Goal: Task Accomplishment & Management: Complete application form

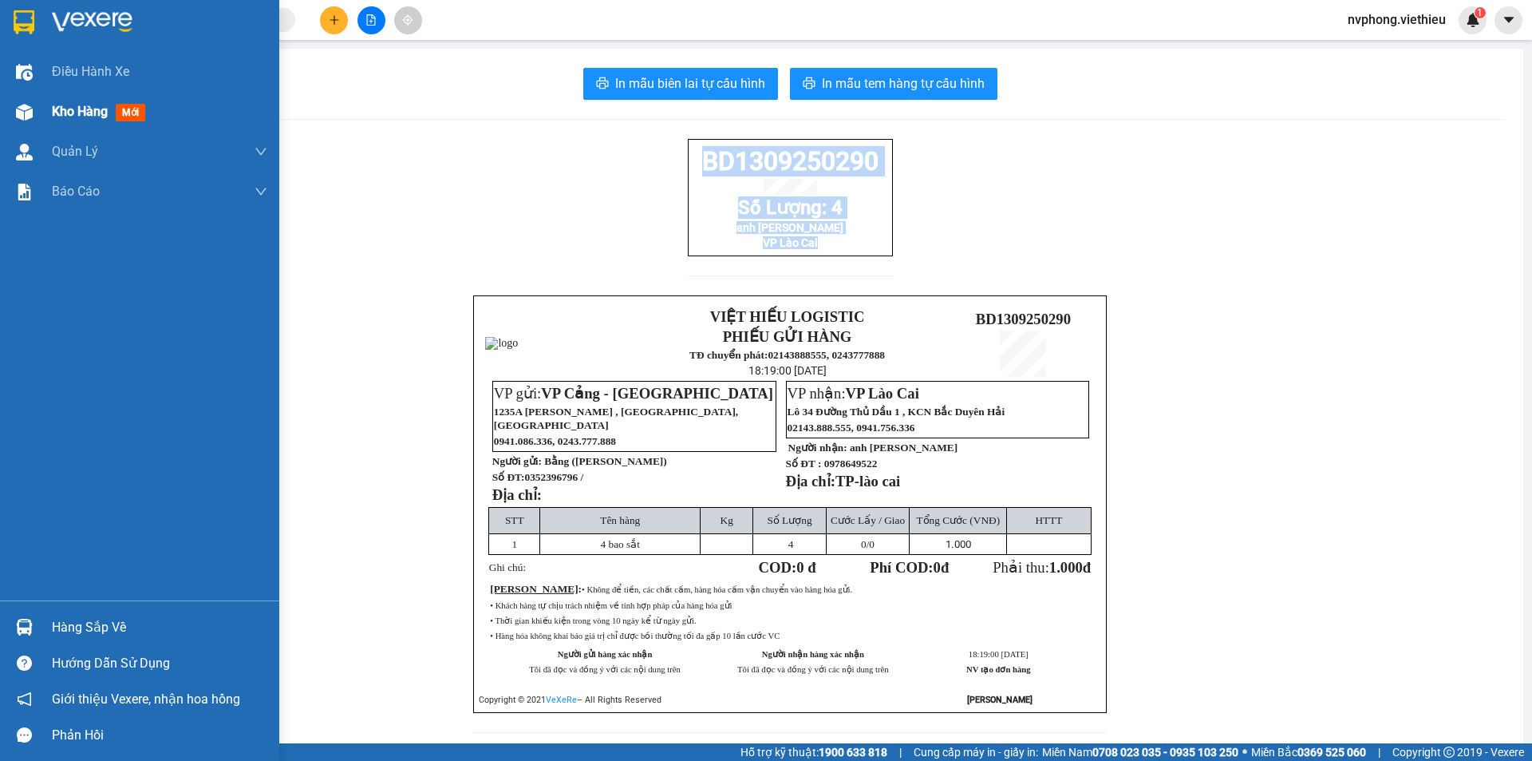
click at [90, 124] on div "Kho hàng mới" at bounding box center [159, 112] width 215 height 40
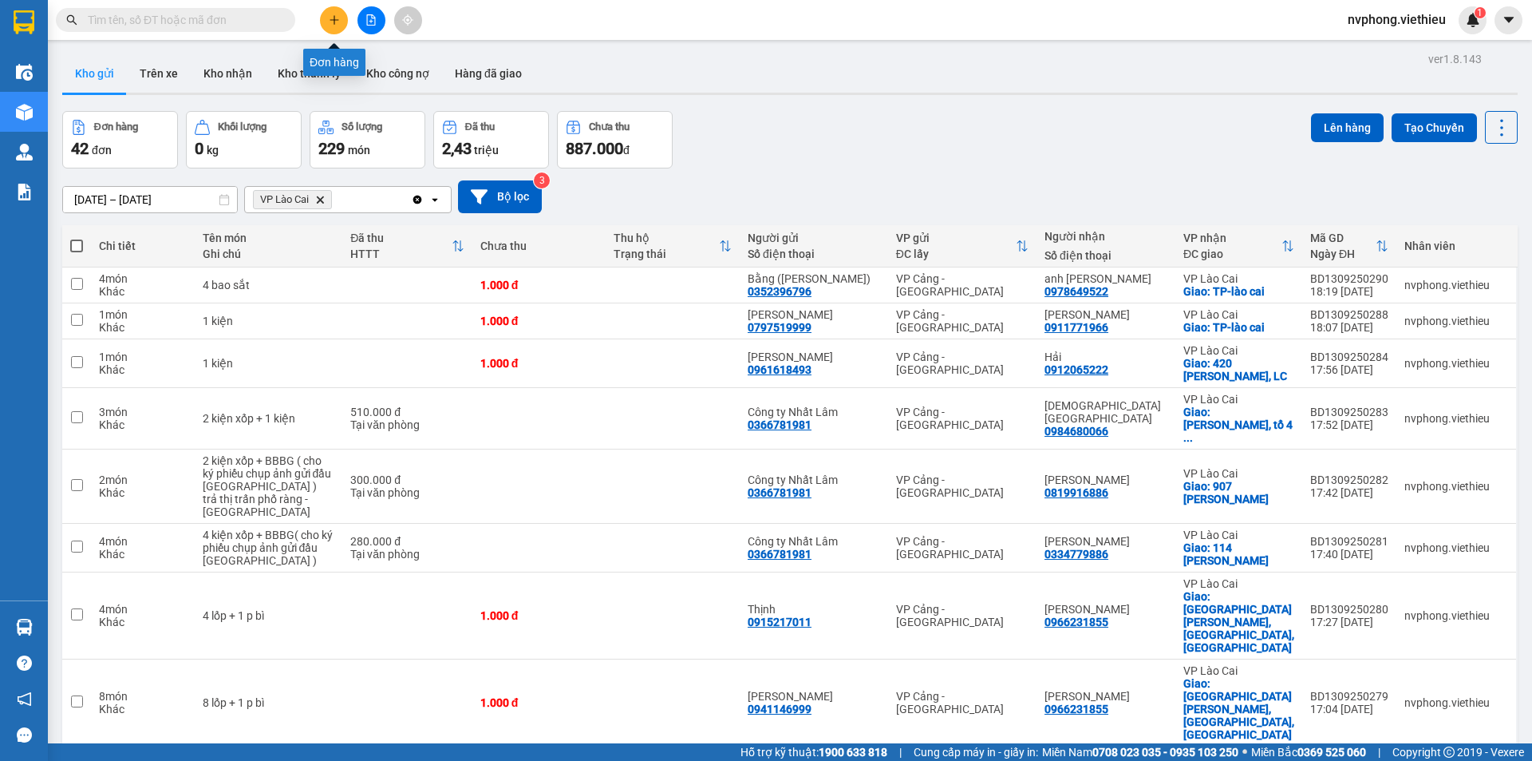
click at [341, 24] on button at bounding box center [334, 20] width 28 height 28
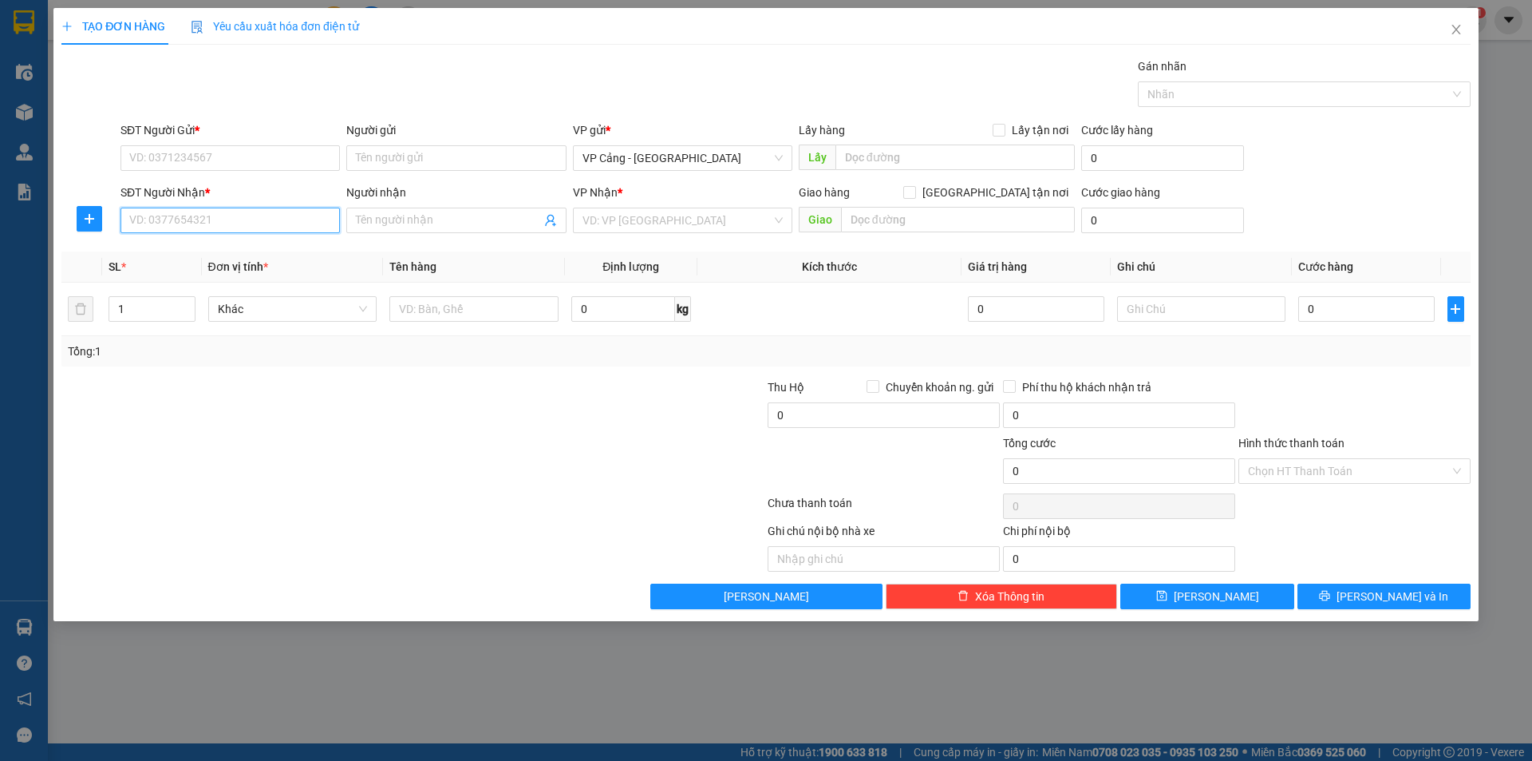
click at [152, 221] on input "SĐT Người Nhận *" at bounding box center [230, 220] width 219 height 26
type input "0975997465"
click at [426, 212] on input "Người nhận" at bounding box center [448, 220] width 184 height 18
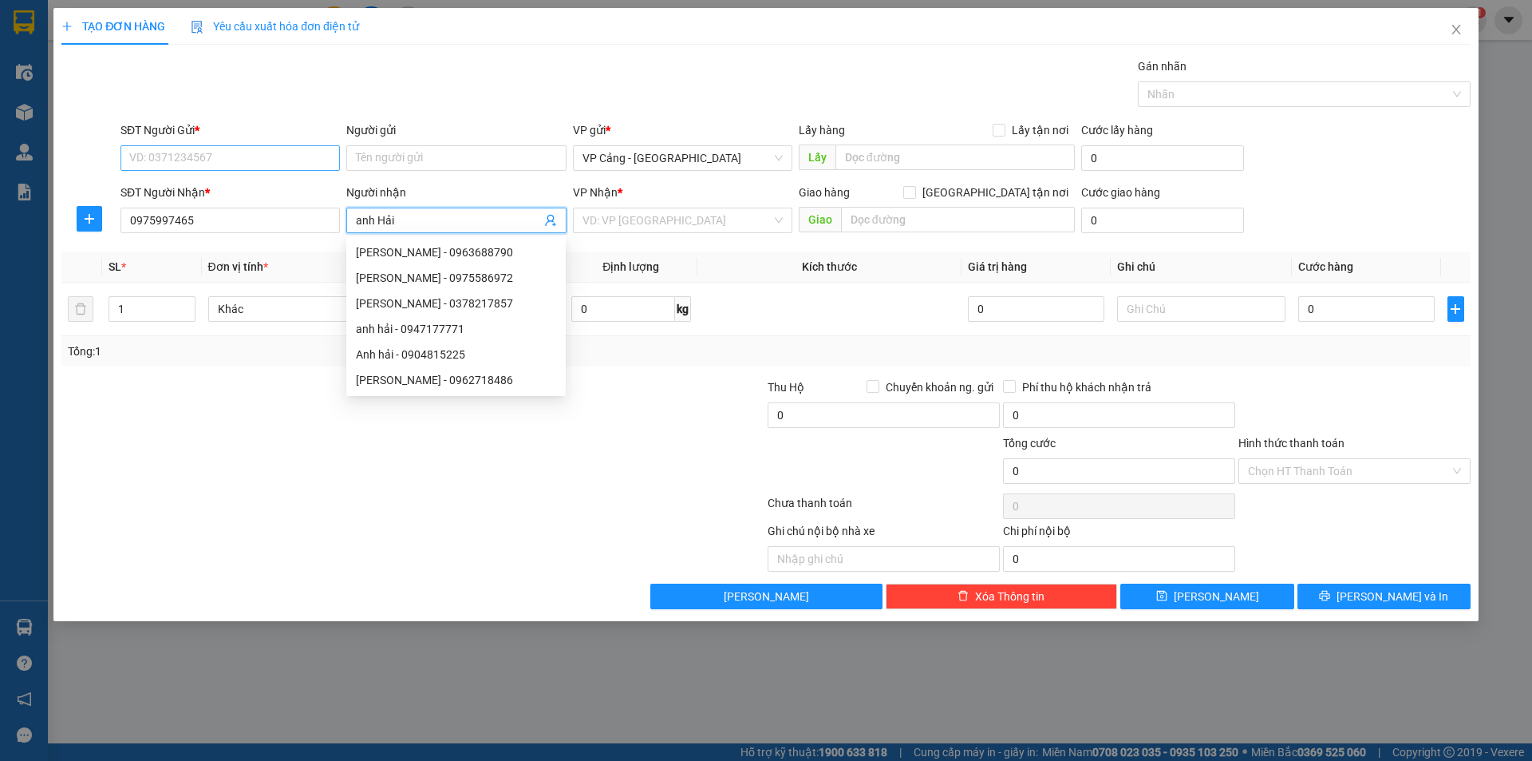
type input "anh Hải"
click at [275, 157] on input "SĐT Người Gửi *" at bounding box center [230, 158] width 219 height 26
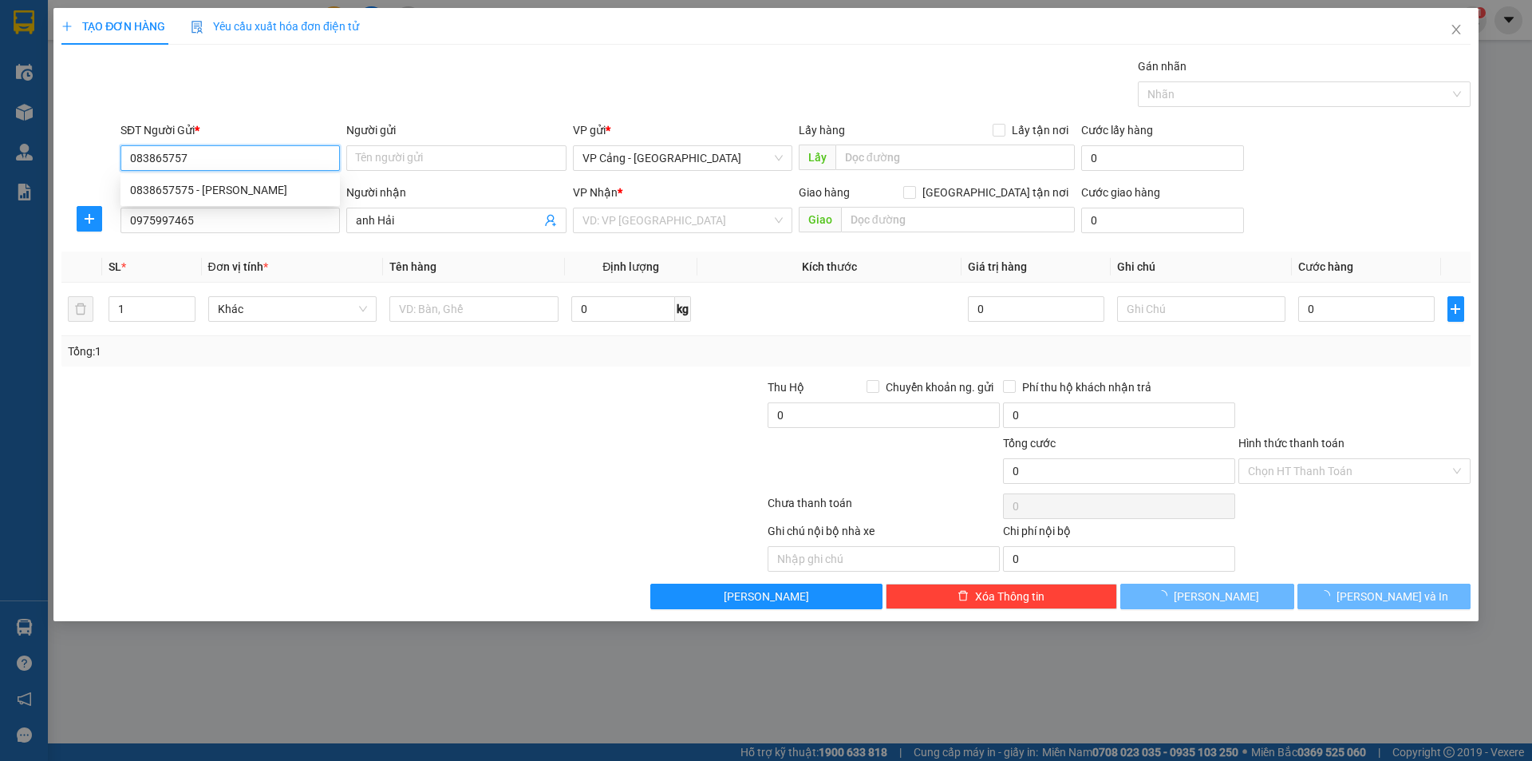
type input "0838657575"
click at [269, 180] on div "0838657575 - [PERSON_NAME]" at bounding box center [230, 190] width 219 height 26
type input "[PERSON_NAME]"
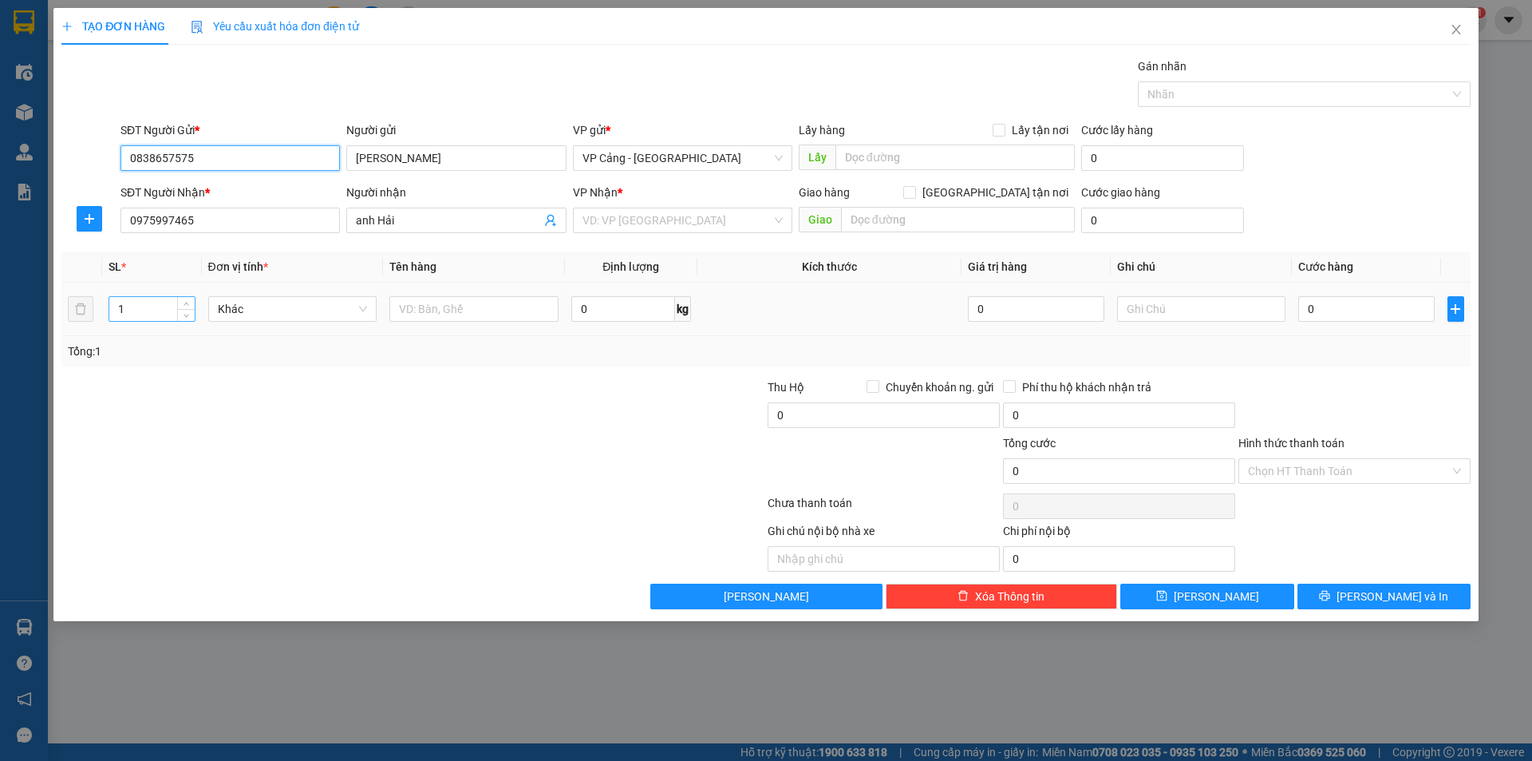
type input "0838657575"
click at [132, 310] on input "1" at bounding box center [151, 309] width 85 height 24
type input "9"
click at [422, 307] on input "text" at bounding box center [473, 309] width 169 height 26
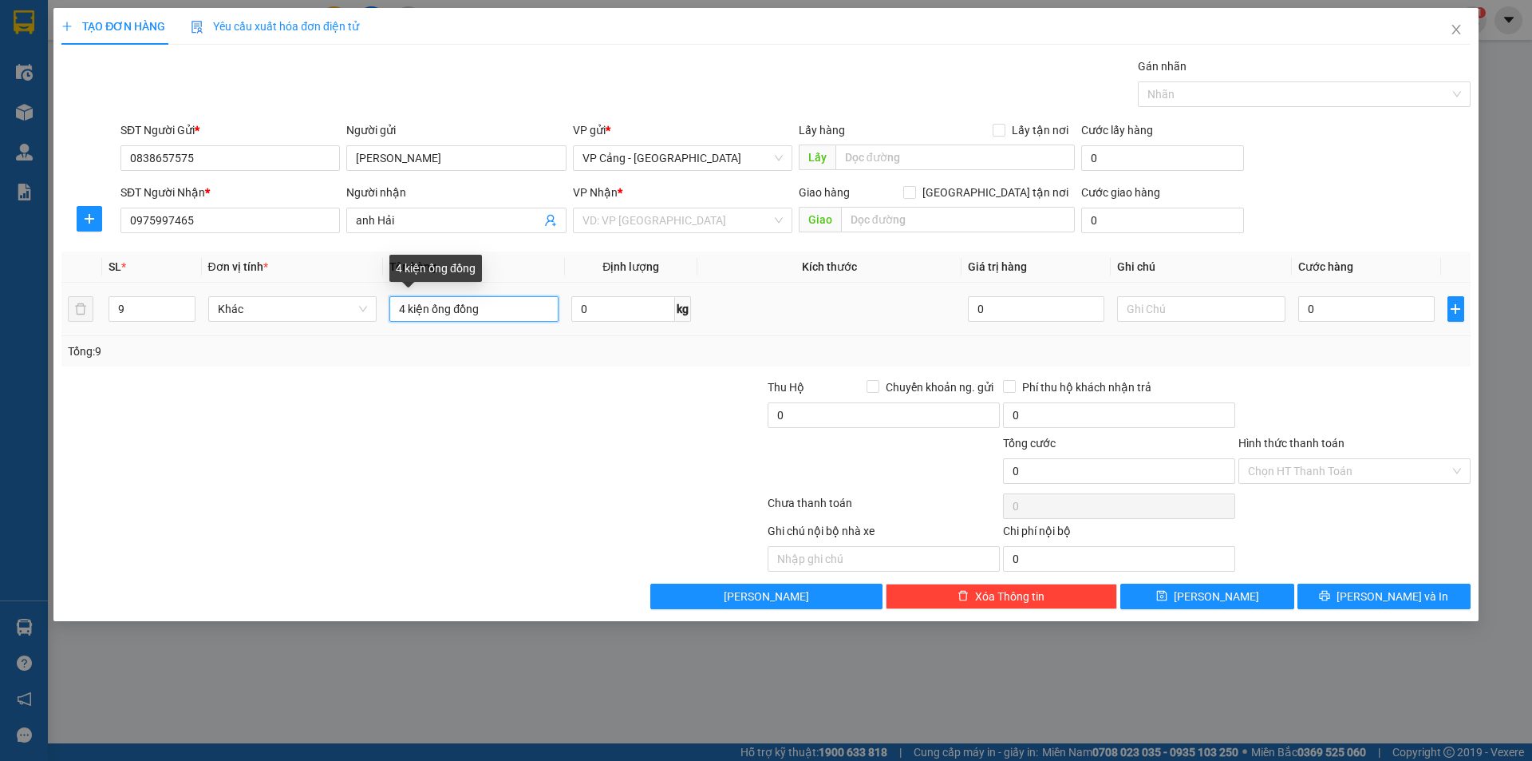
click at [403, 304] on input "4 kiện ống đồng" at bounding box center [473, 309] width 169 height 26
click at [488, 310] on input "3 kiện ống đồng" at bounding box center [473, 309] width 169 height 26
click at [409, 312] on input "3 kiện ống đồng + 1 bó + 4 kiện bảo ôn" at bounding box center [473, 309] width 169 height 26
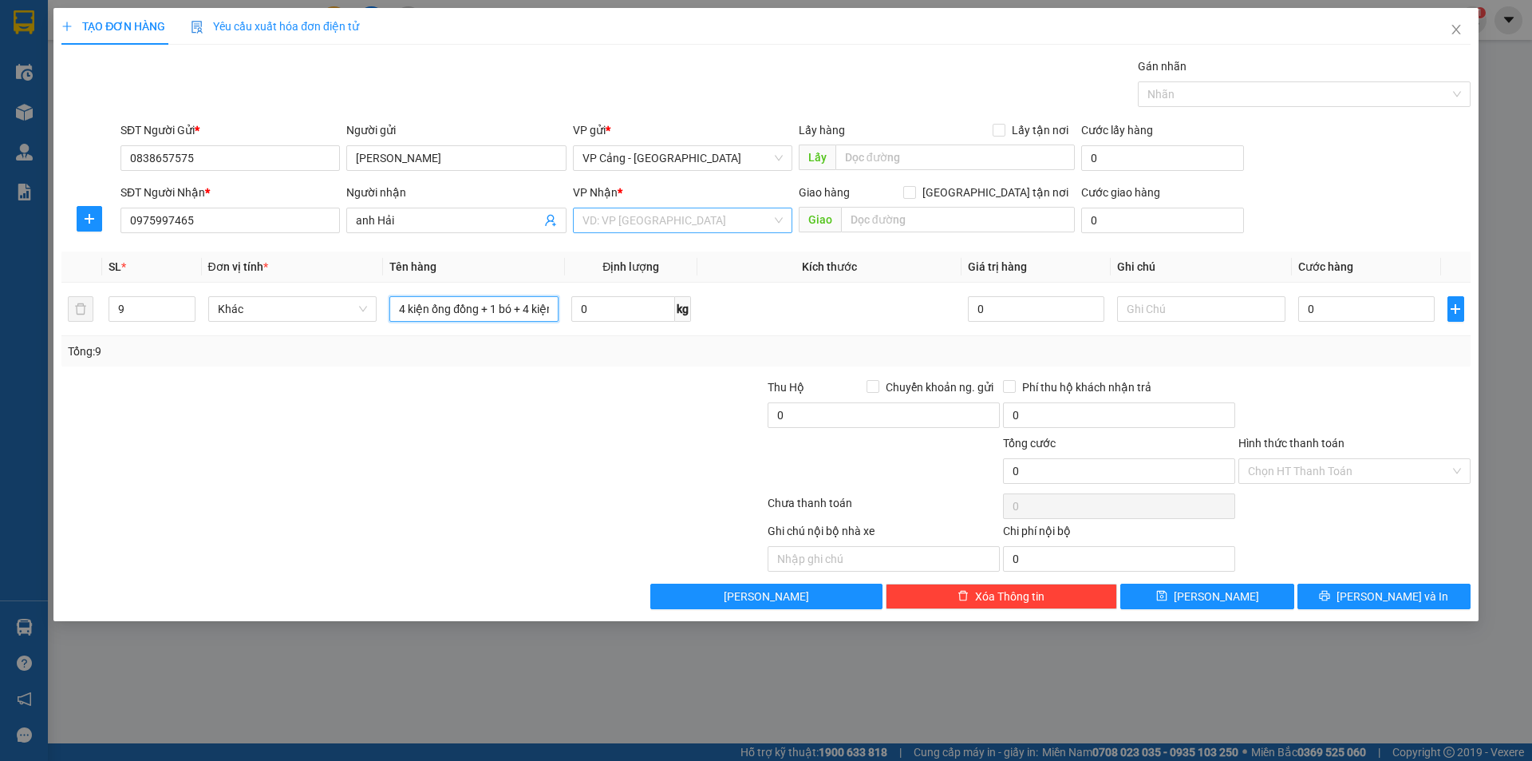
type input "4 kiện ống đồng + 1 bó + 4 kiện bảo ôn"
click at [612, 214] on input "search" at bounding box center [677, 220] width 189 height 24
type input "8"
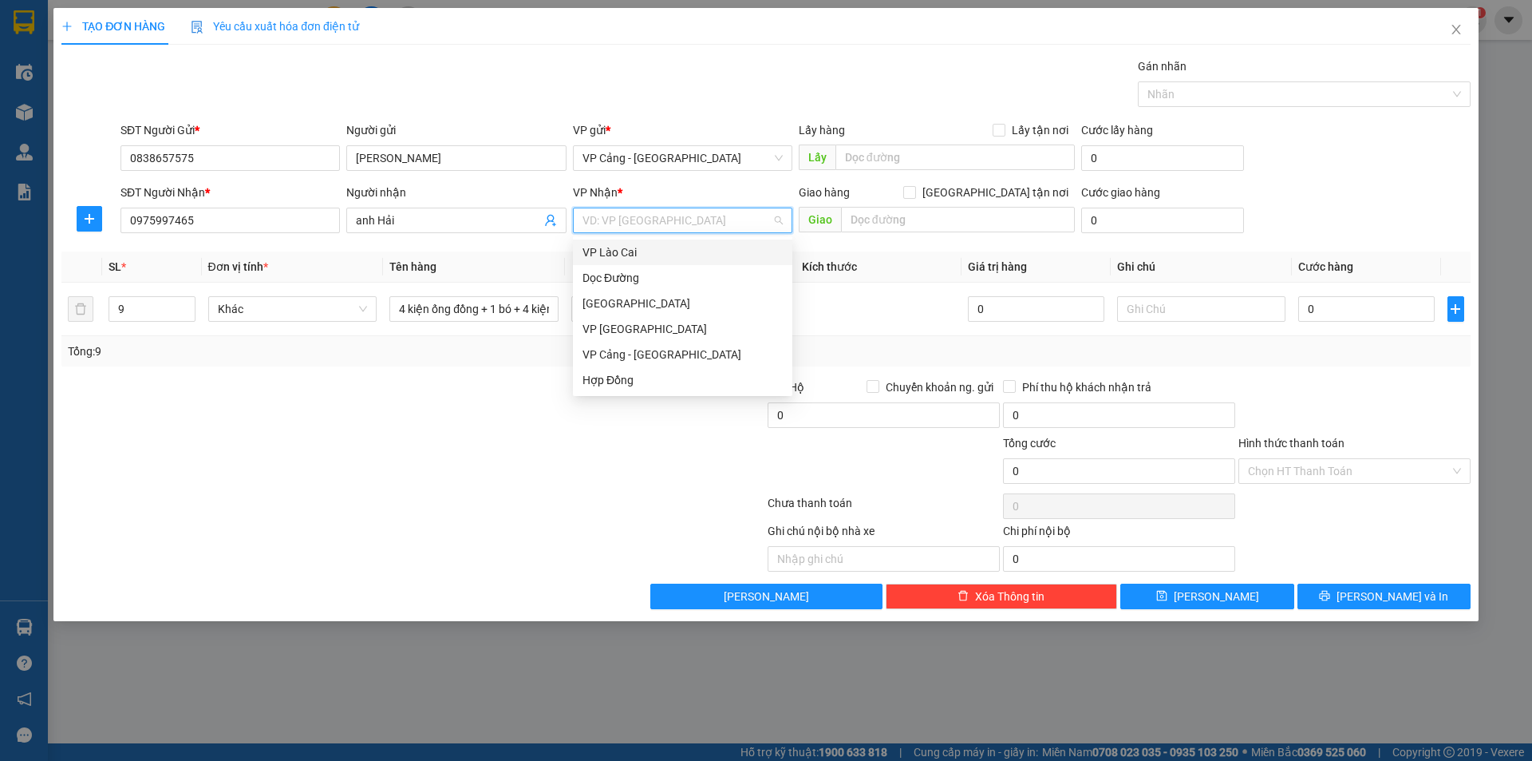
click at [627, 255] on div "VP Lào Cai" at bounding box center [683, 252] width 200 height 18
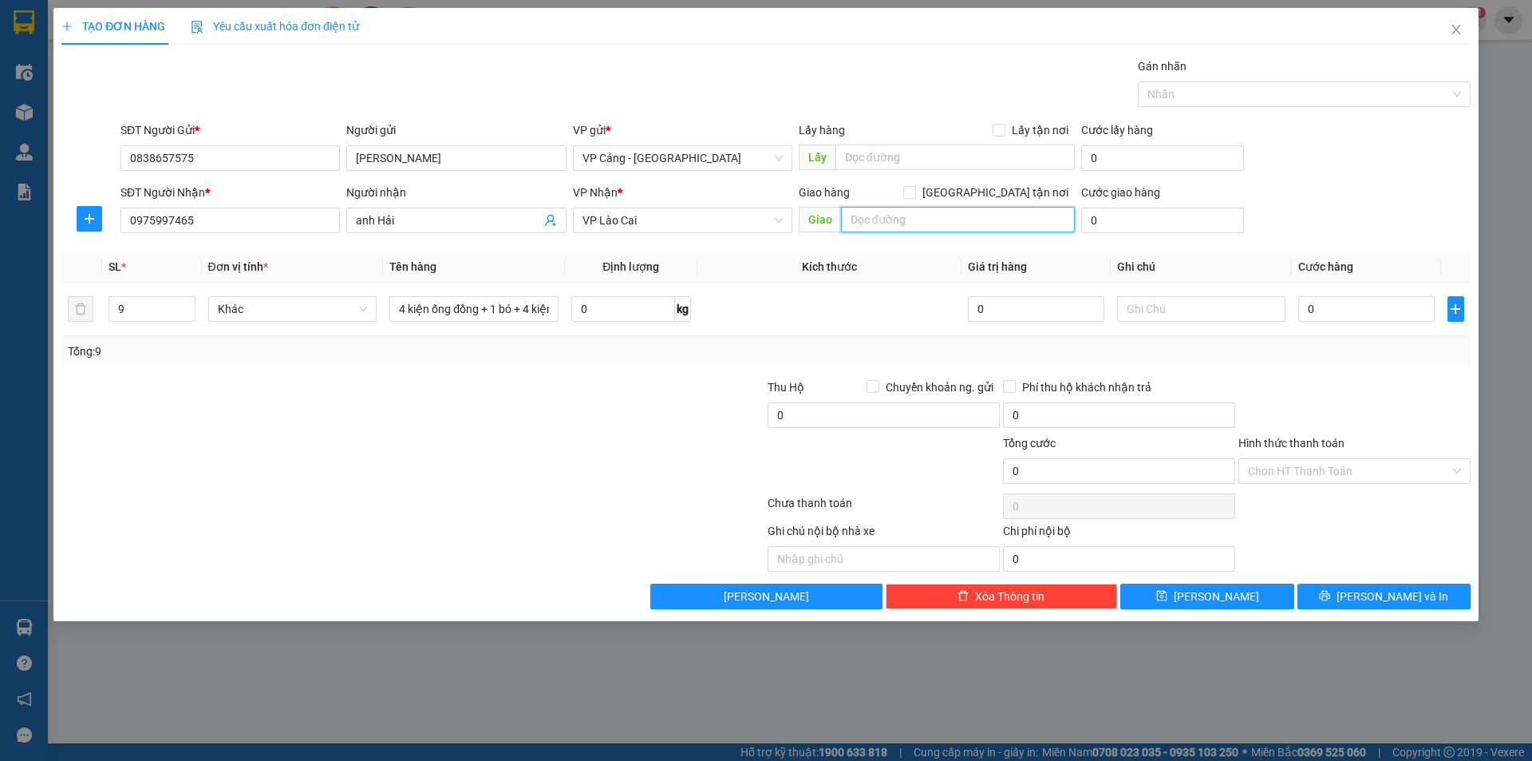
click at [905, 227] on input "text" at bounding box center [958, 220] width 234 height 26
type input "lào cai"
click at [1004, 186] on span "[GEOGRAPHIC_DATA] tận nơi" at bounding box center [995, 193] width 159 height 18
click at [915, 186] on input "[GEOGRAPHIC_DATA] tận nơi" at bounding box center [908, 191] width 11 height 11
checkbox input "true"
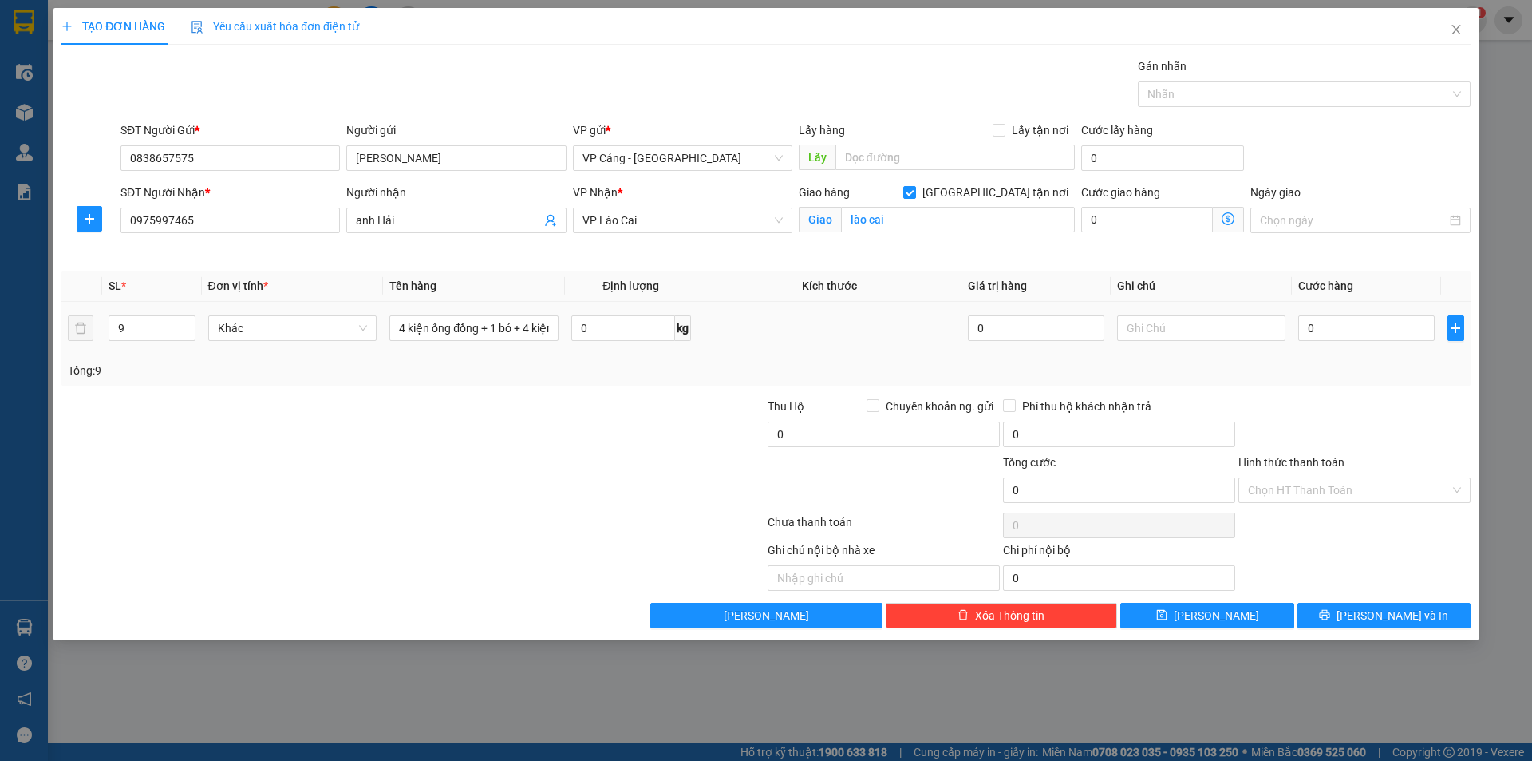
click at [1337, 341] on div "0" at bounding box center [1366, 328] width 136 height 32
click at [1318, 334] on input "0" at bounding box center [1366, 328] width 136 height 26
type input "1"
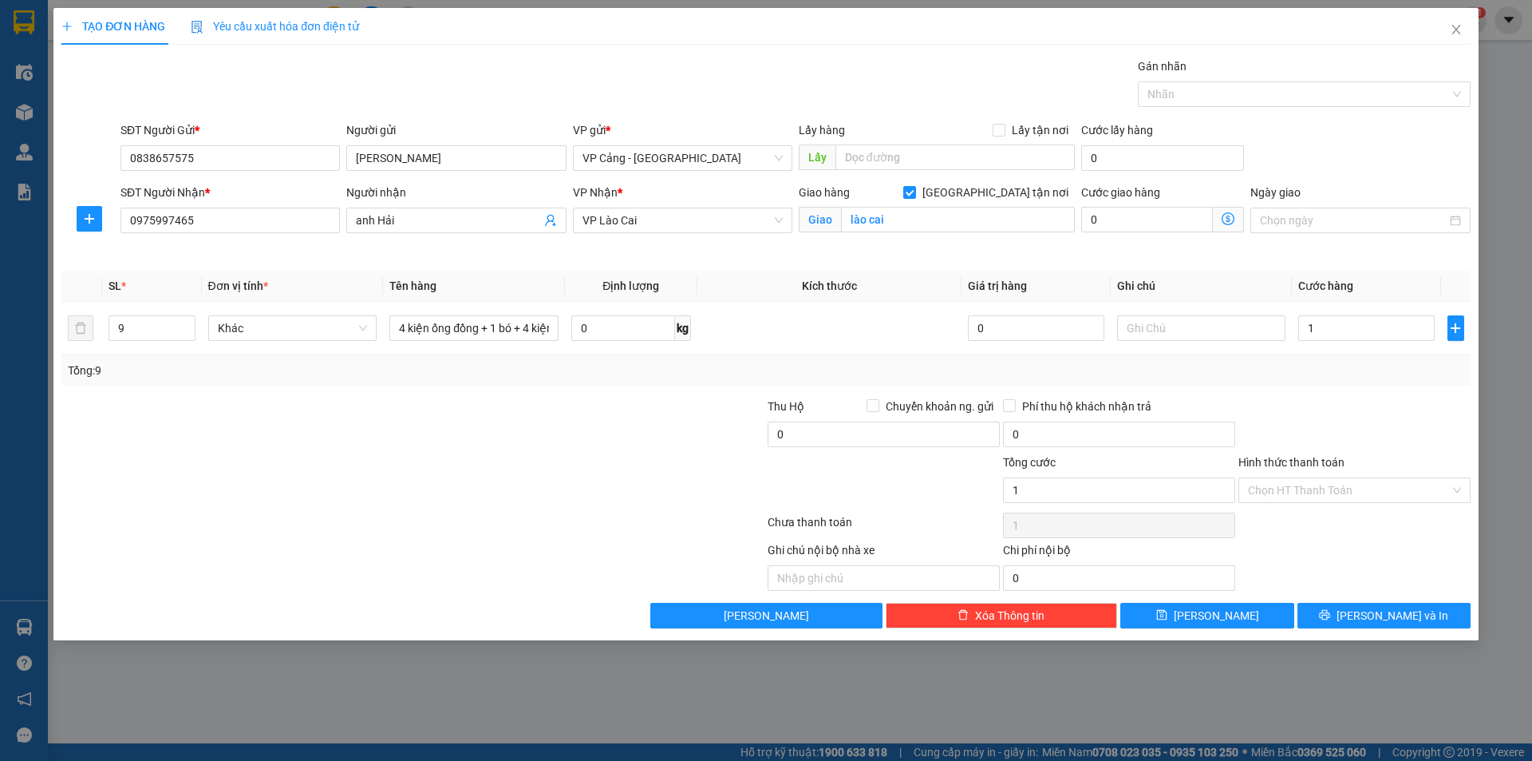
type input "1.000"
click at [1372, 642] on div "TẠO ĐƠN HÀNG Yêu cầu xuất hóa đơn điện tử Transit Pickup Surcharge Ids Transit …" at bounding box center [766, 380] width 1532 height 761
click at [1373, 617] on span "[PERSON_NAME] và In" at bounding box center [1393, 616] width 112 height 18
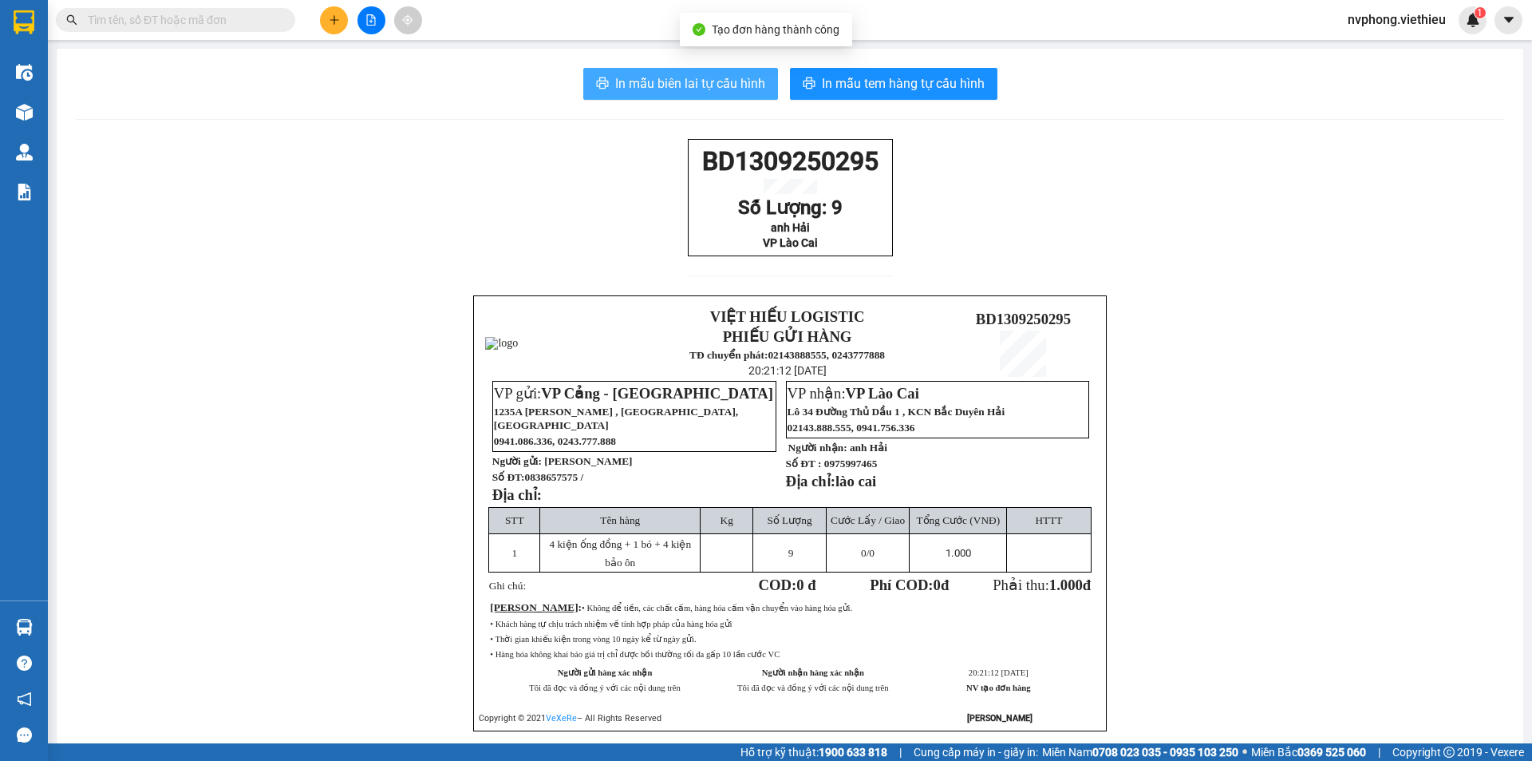
click at [679, 88] on span "In mẫu biên lai tự cấu hình" at bounding box center [690, 83] width 150 height 20
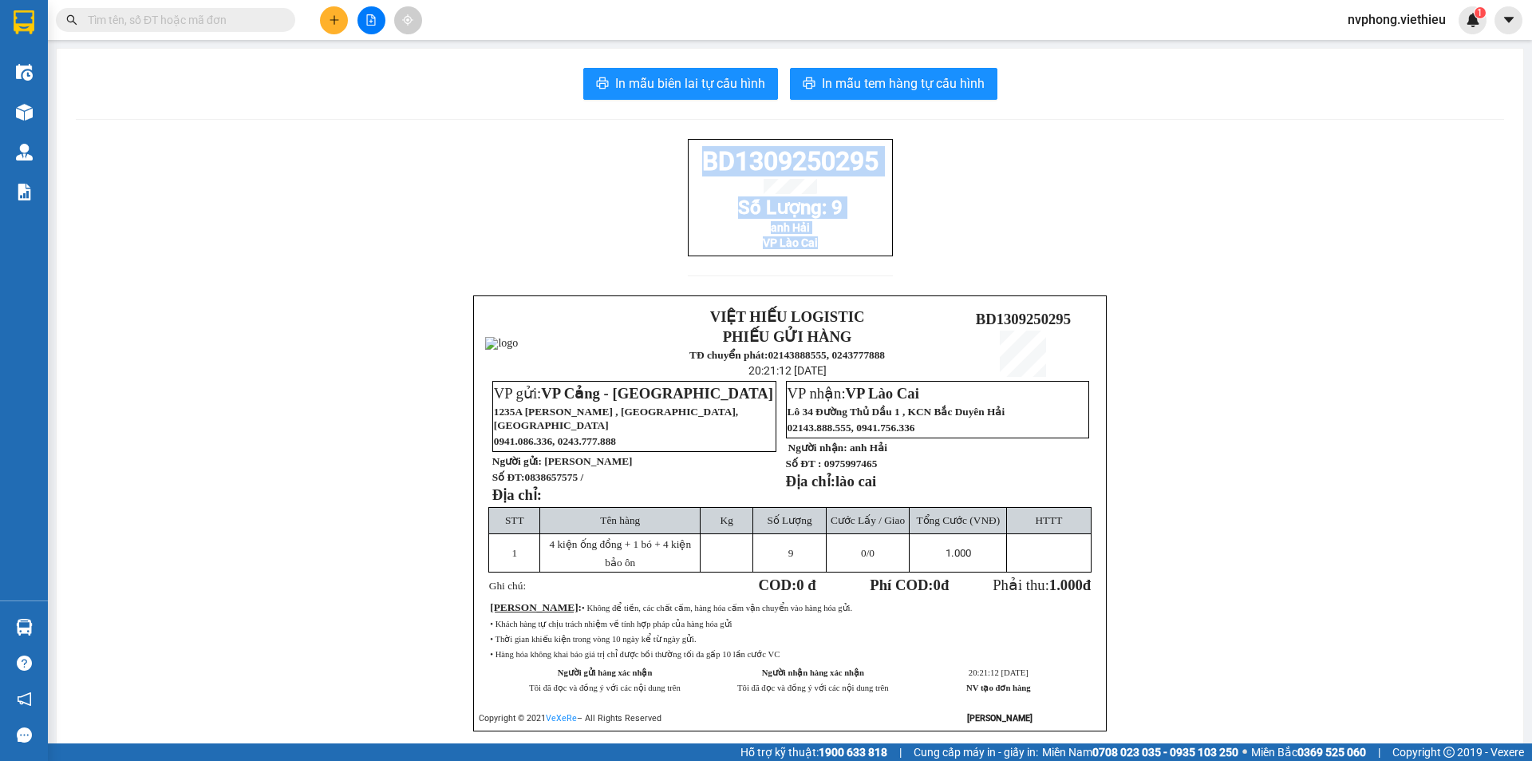
drag, startPoint x: 880, startPoint y: 266, endPoint x: 681, endPoint y: 156, distance: 227.9
click at [681, 156] on div "BD1309250295 Số Lượng: 9 anh Hải VP Lào Cai VIỆT HIẾU LOGISTIC PHIẾU GỬI HÀNG T…" at bounding box center [790, 454] width 1429 height 631
copy div "BD1309250295 Số Lượng: 9 anh Hải VP Lào Cai"
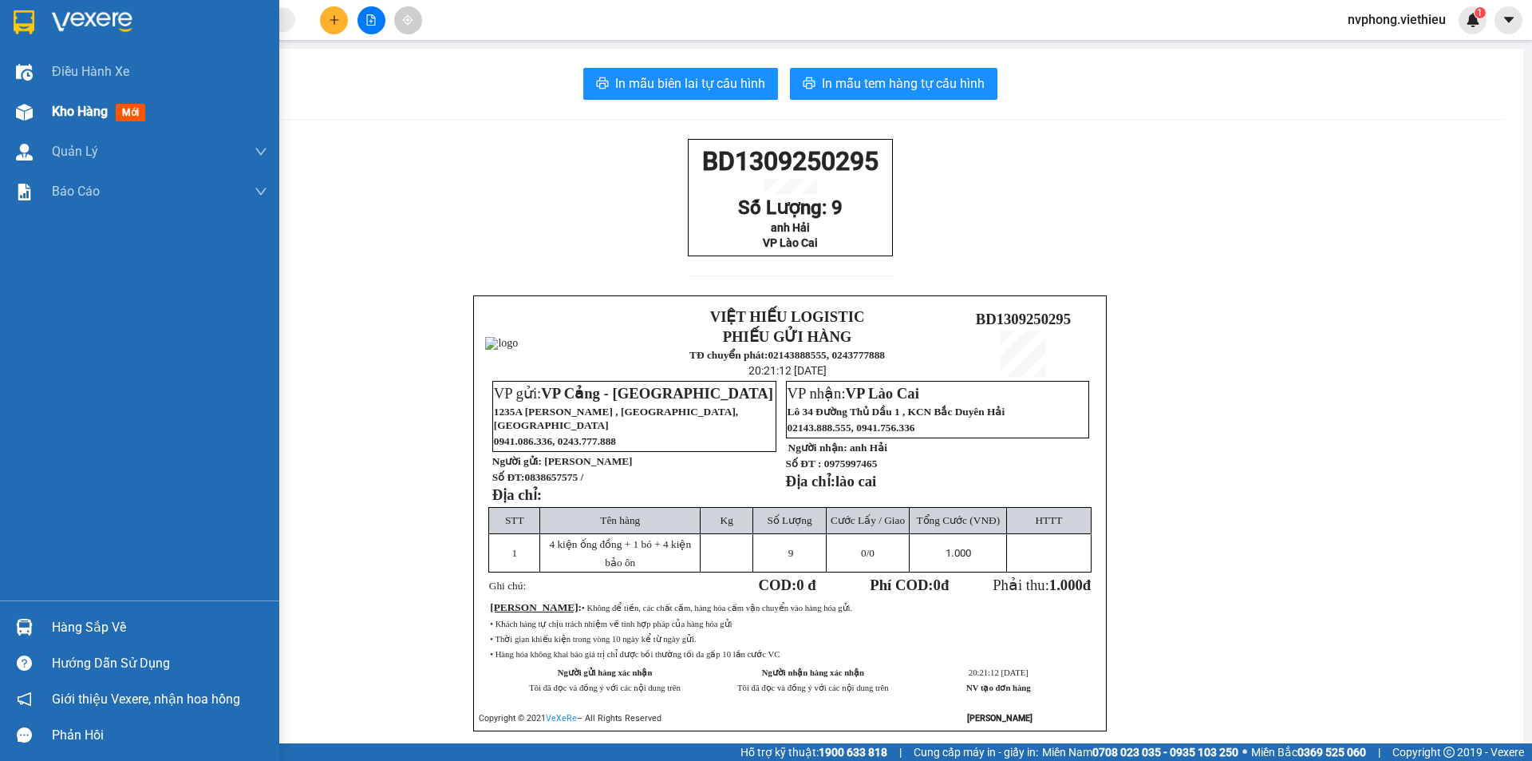
click at [41, 106] on div "Kho hàng mới" at bounding box center [139, 112] width 279 height 40
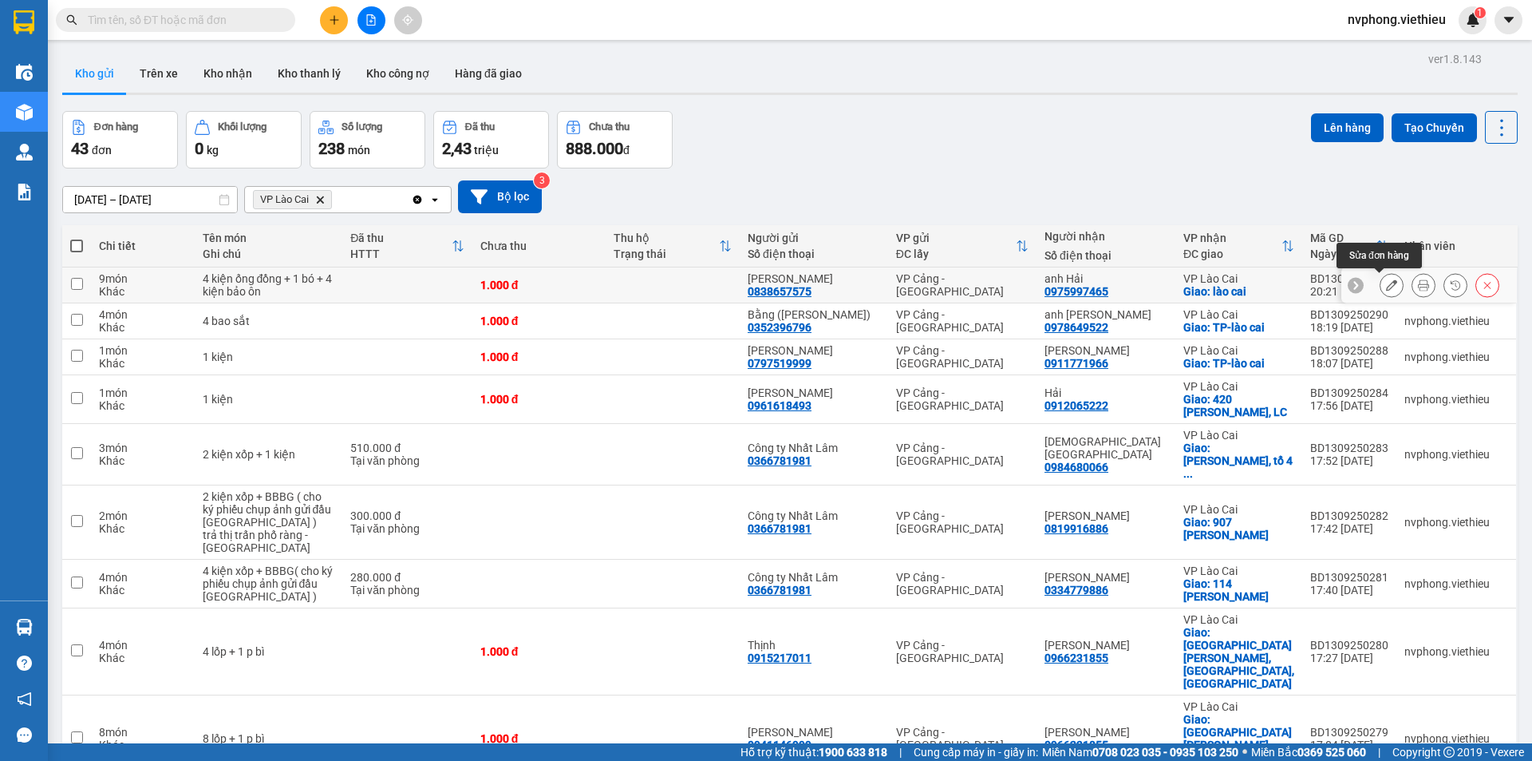
click at [1386, 284] on icon at bounding box center [1391, 284] width 11 height 11
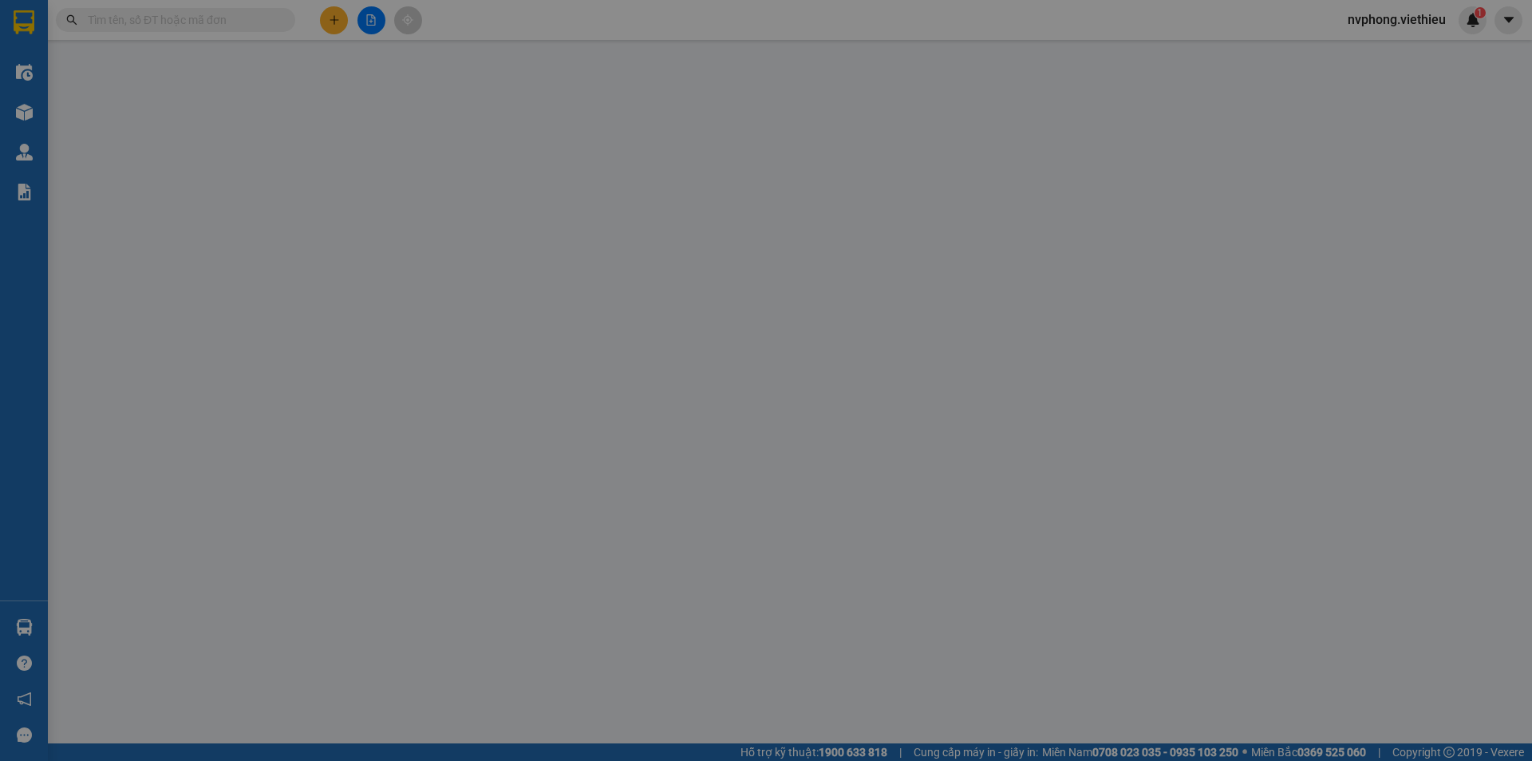
type input "0838657575"
type input "[PERSON_NAME]"
type input "0975997465"
type input "anh Hải"
checkbox input "true"
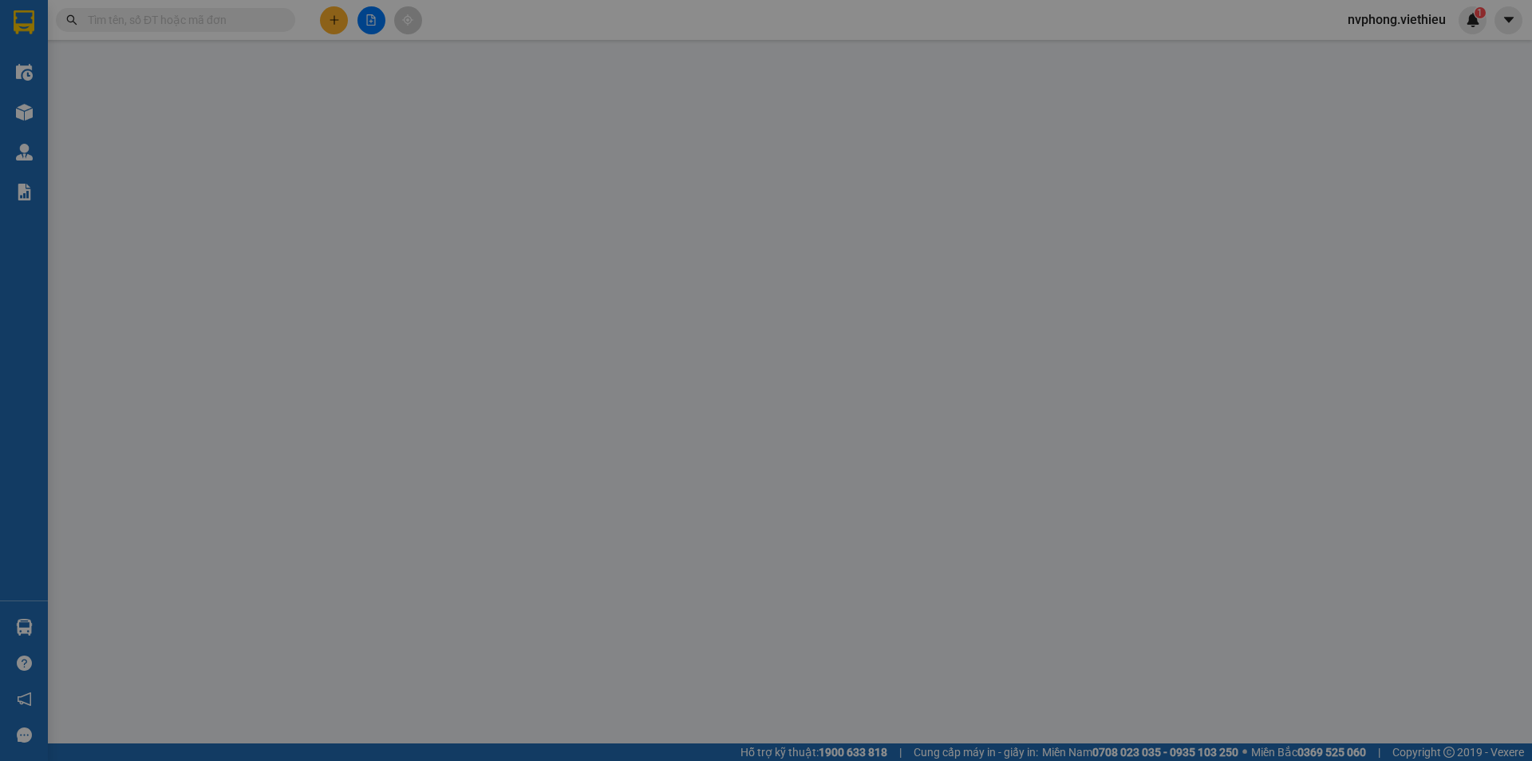
type input "lào cai"
type input "1.000"
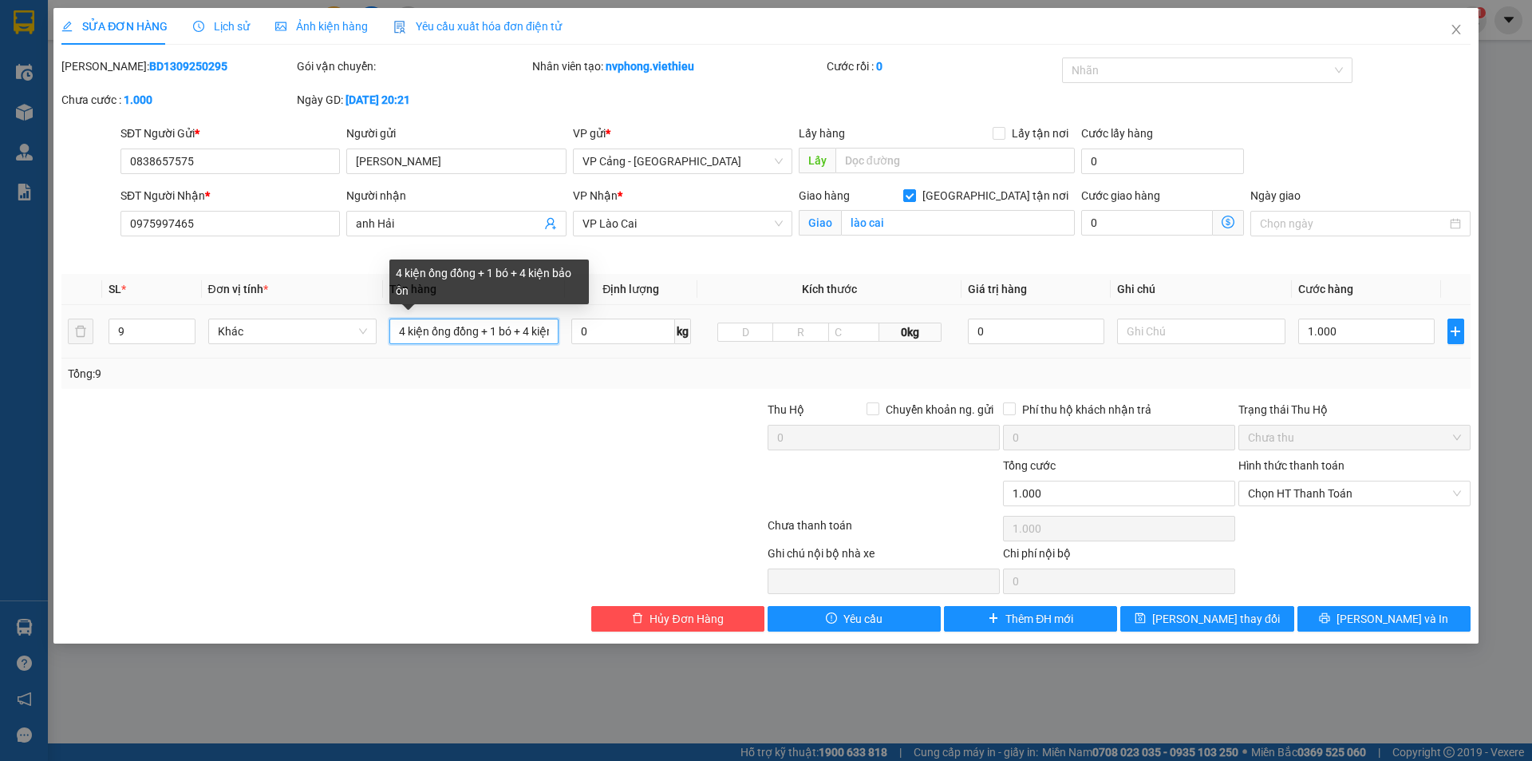
click at [521, 341] on input "4 kiện ống đồng + 1 bó + 4 kiện bảo ôn" at bounding box center [473, 331] width 169 height 26
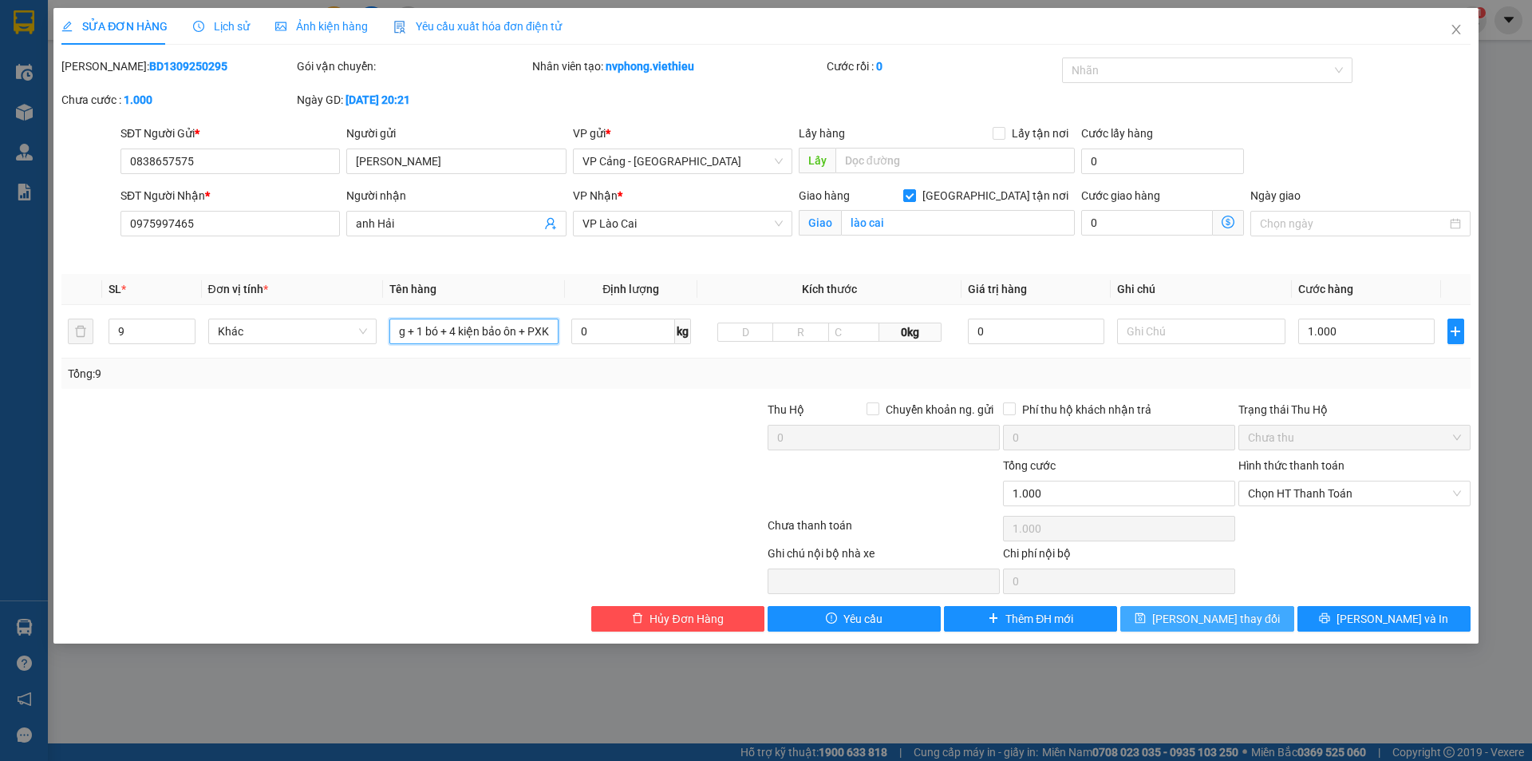
type input "4 kiện ống đồng + 1 bó + 4 kiện bảo ôn + PXK"
click at [1235, 617] on span "[PERSON_NAME] thay đổi" at bounding box center [1216, 619] width 128 height 18
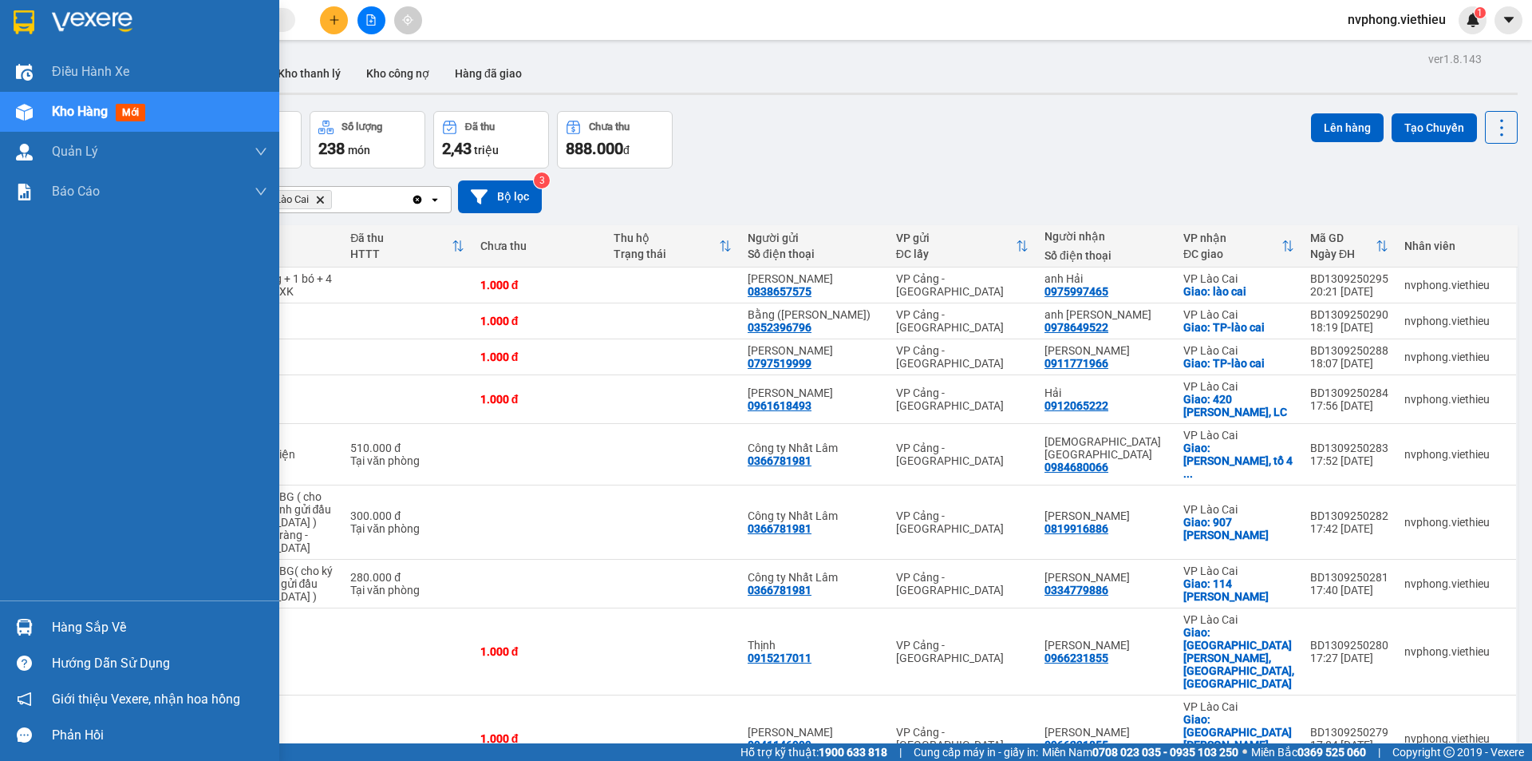
click at [93, 102] on div "Kho hàng mới" at bounding box center [102, 111] width 100 height 20
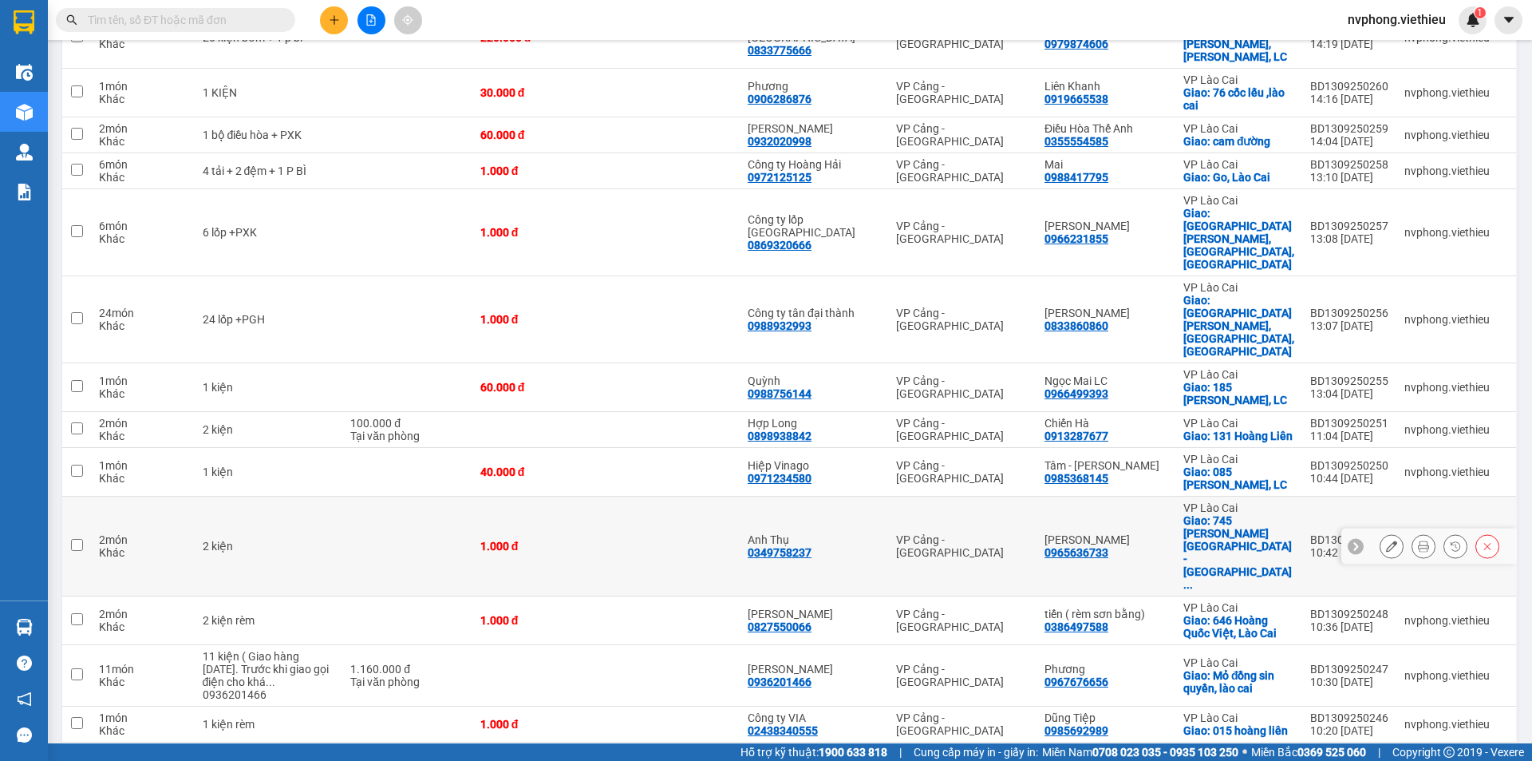
scroll to position [1530, 0]
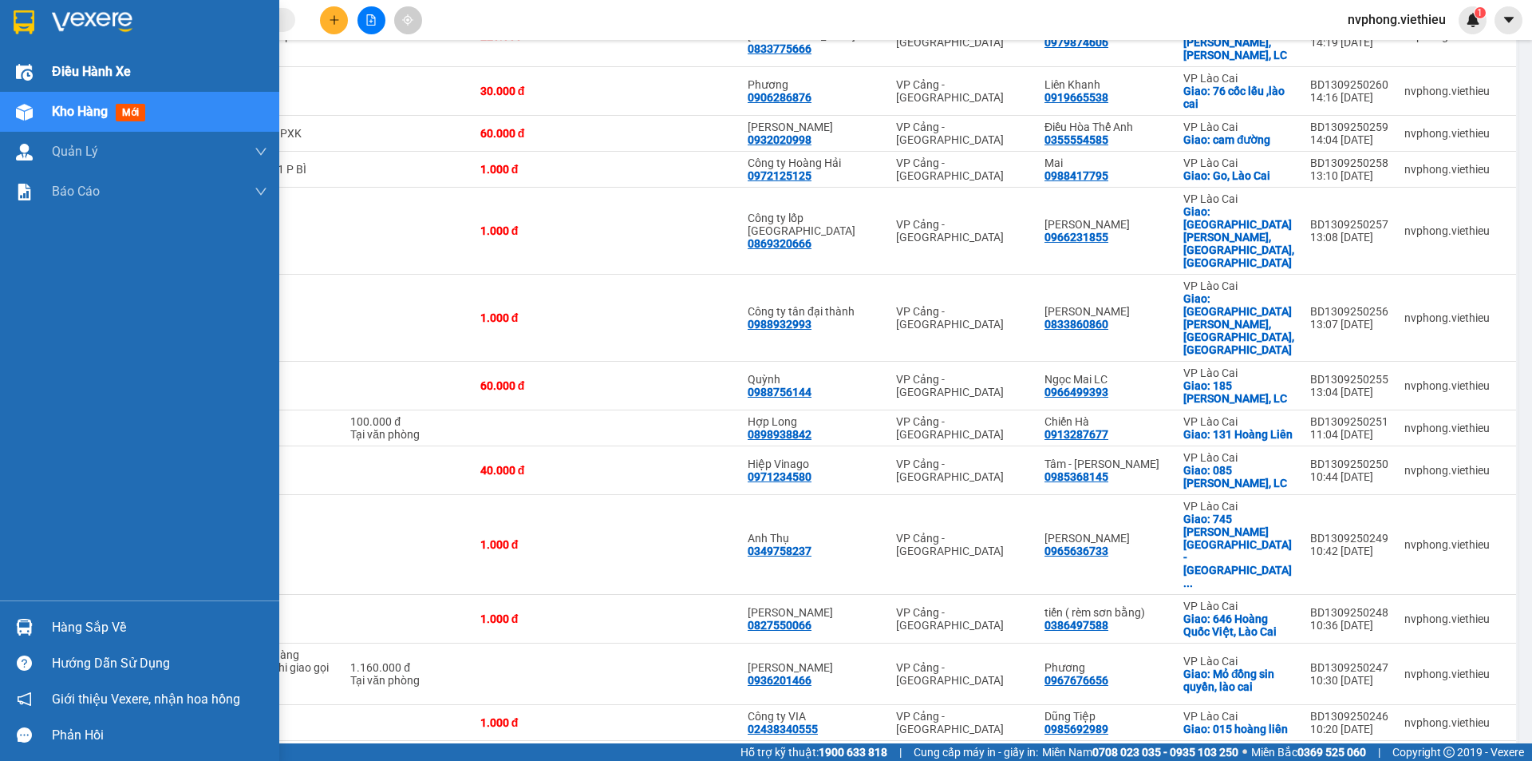
click at [32, 68] on img at bounding box center [24, 72] width 17 height 17
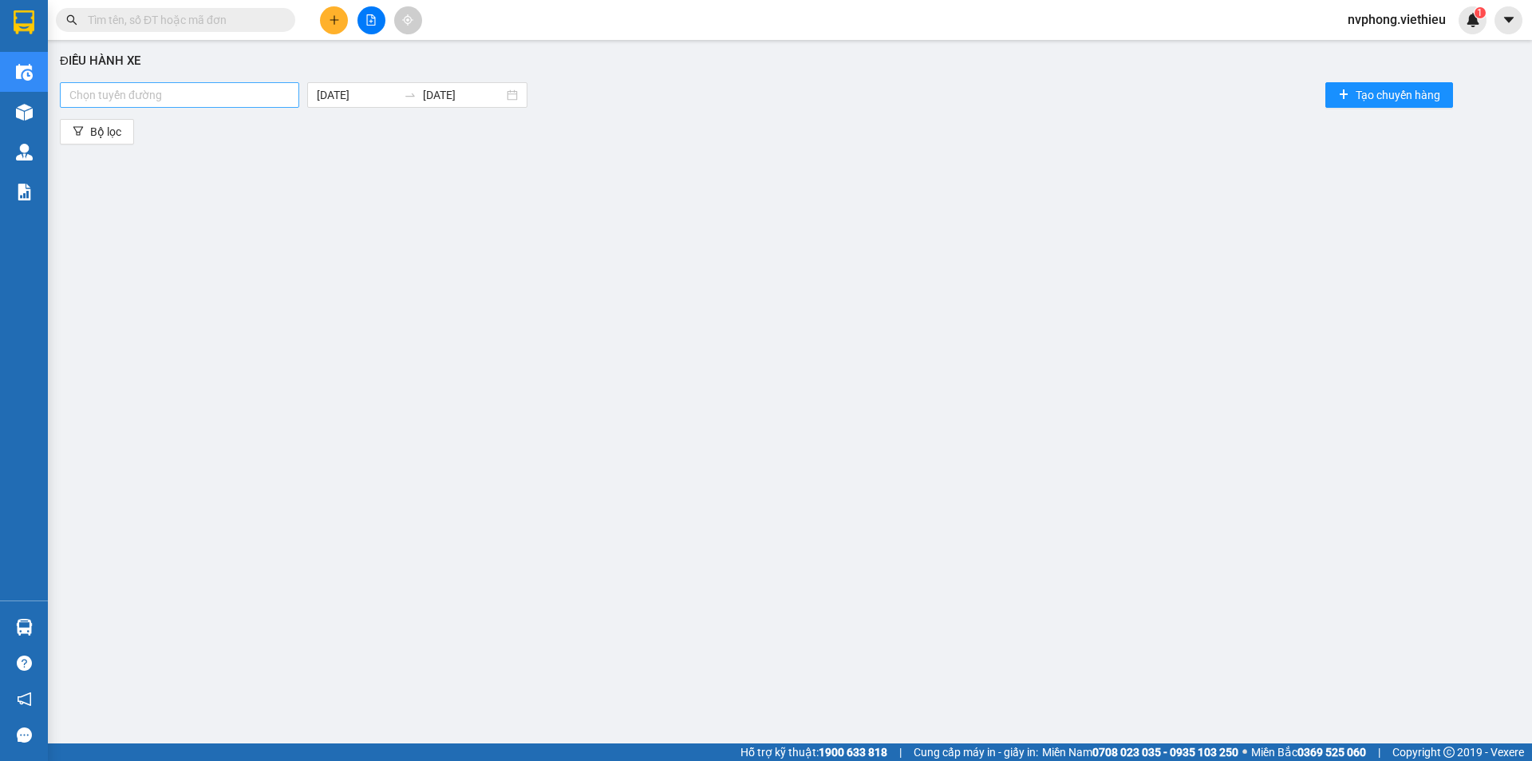
click at [120, 94] on div at bounding box center [179, 94] width 231 height 19
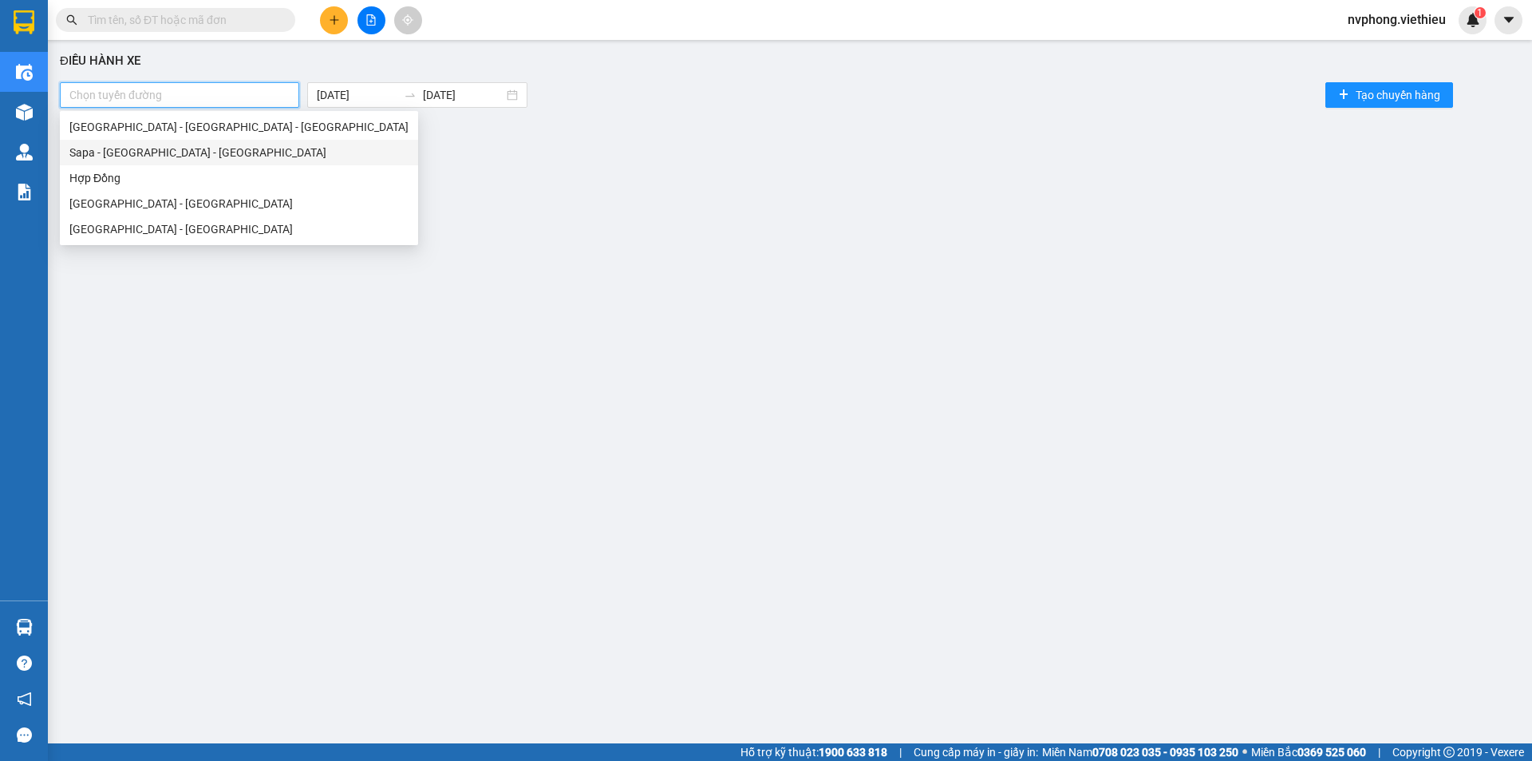
click at [124, 160] on div "Sapa - [GEOGRAPHIC_DATA] - [GEOGRAPHIC_DATA]" at bounding box center [238, 153] width 339 height 18
